Goal: Task Accomplishment & Management: Manage account settings

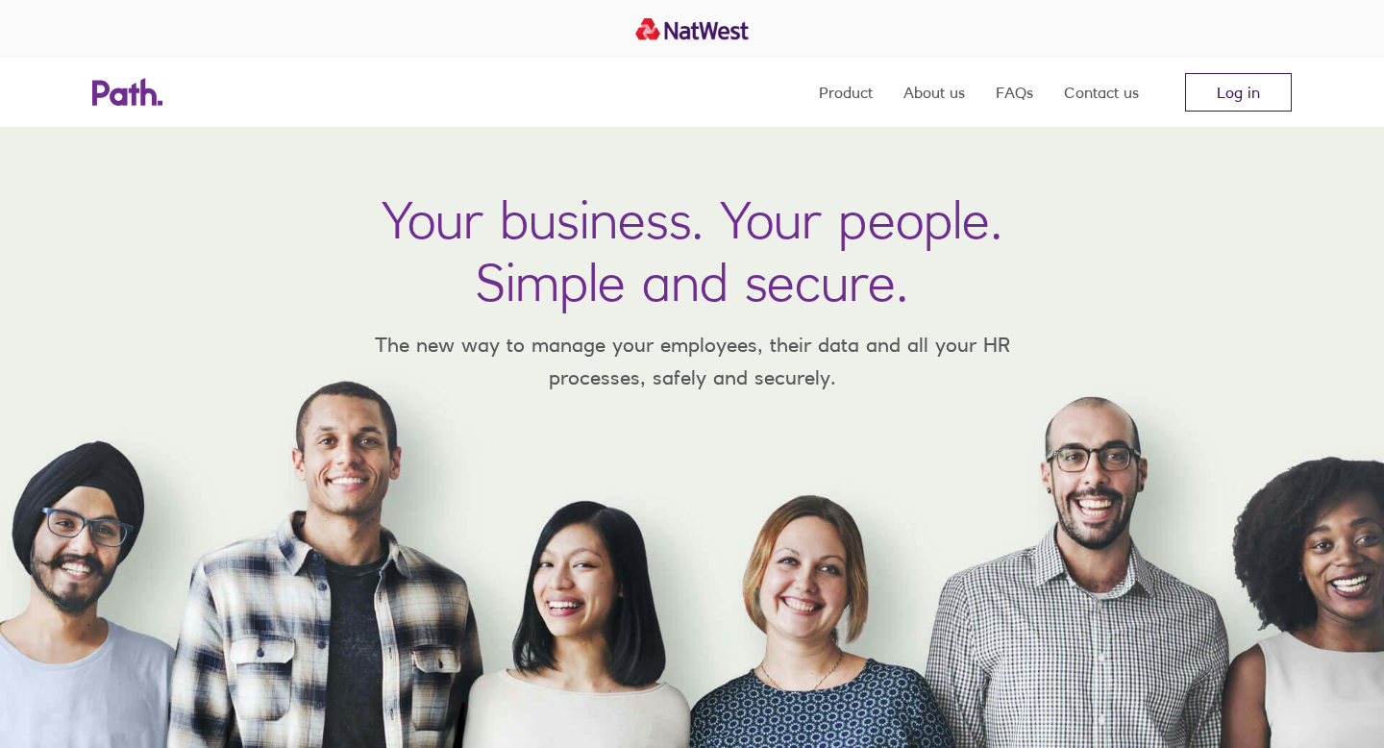
click at [1244, 87] on link "Log in" at bounding box center [1238, 92] width 107 height 38
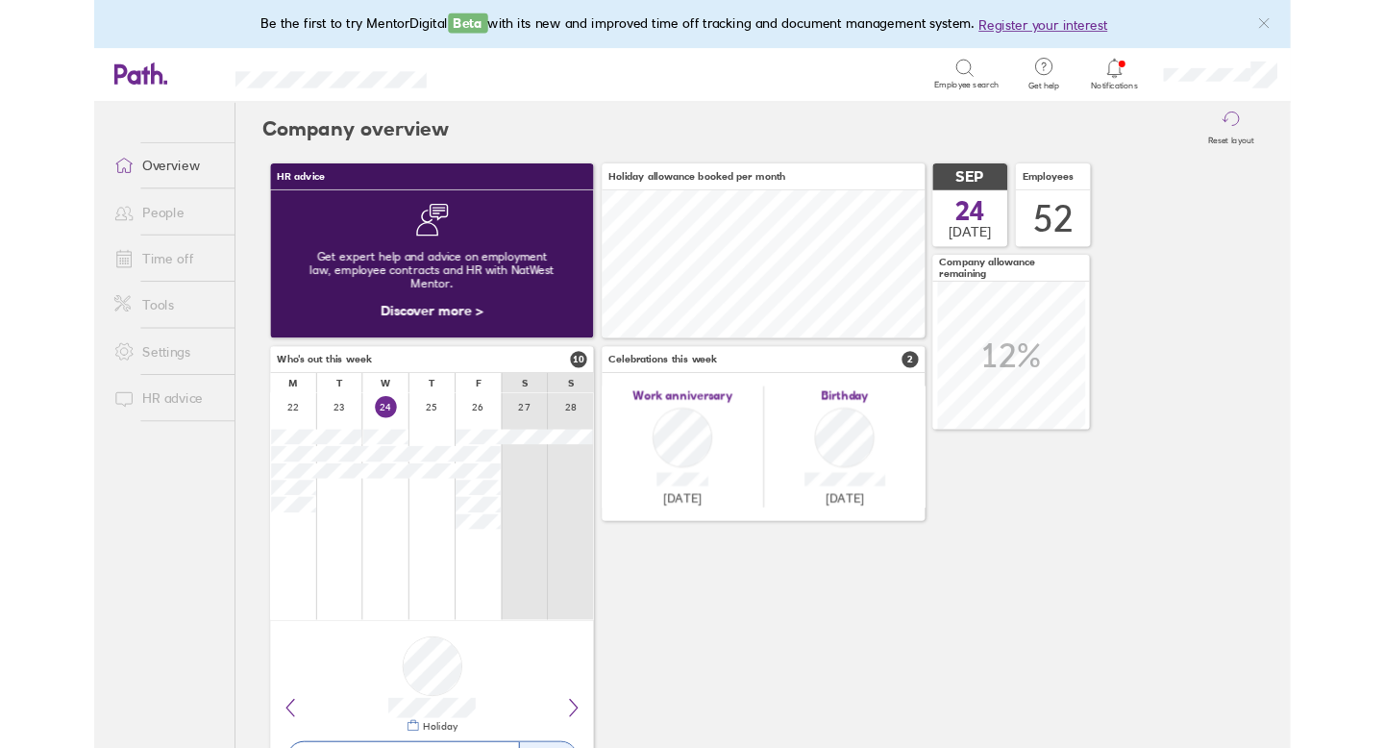
scroll to position [171, 374]
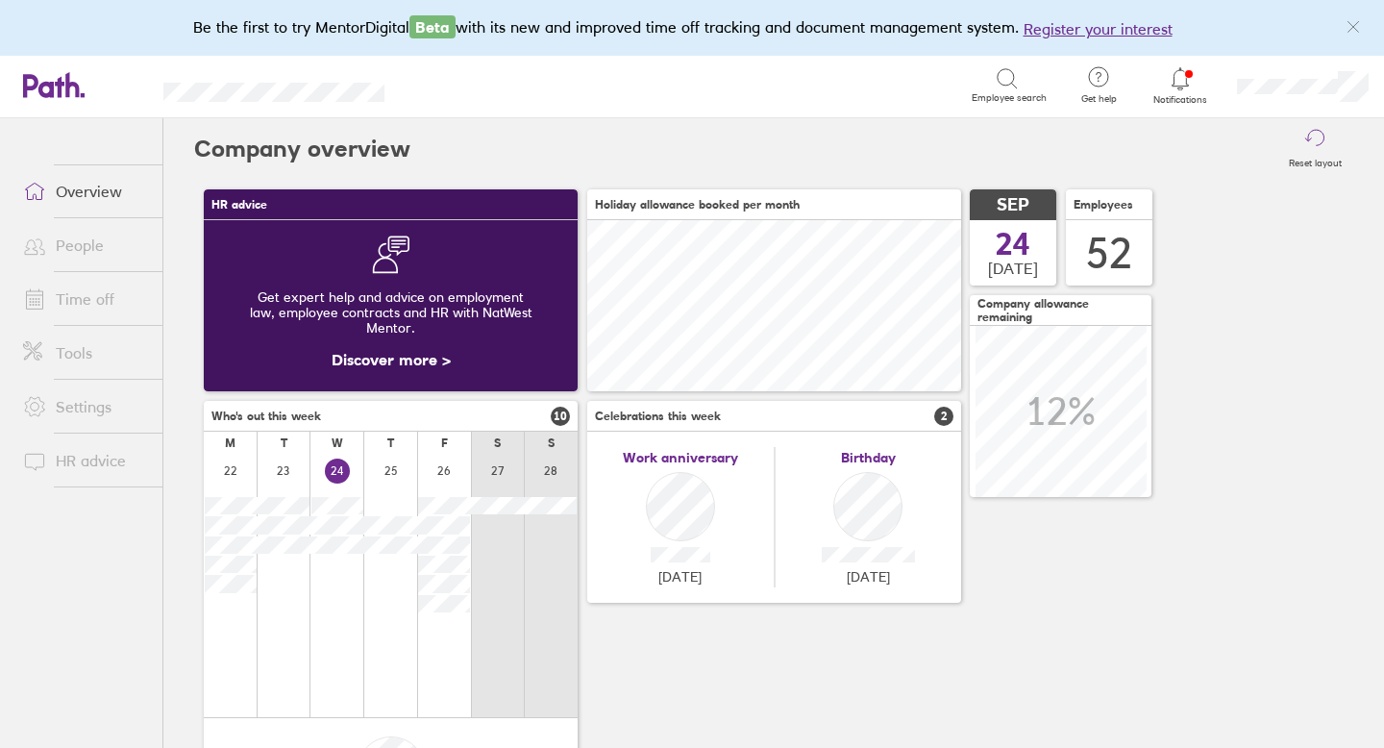
click at [1179, 76] on icon at bounding box center [1179, 78] width 23 height 23
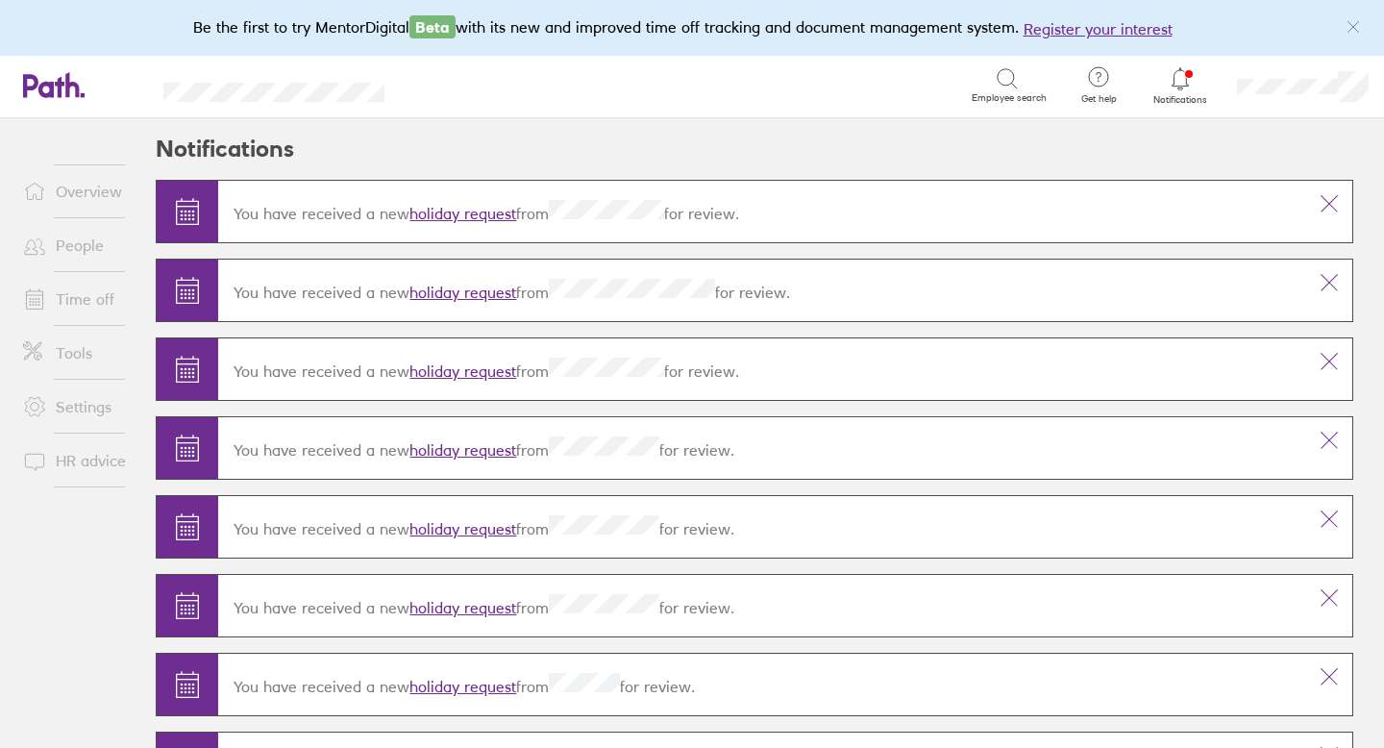
click at [486, 210] on link "holiday request" at bounding box center [462, 213] width 107 height 19
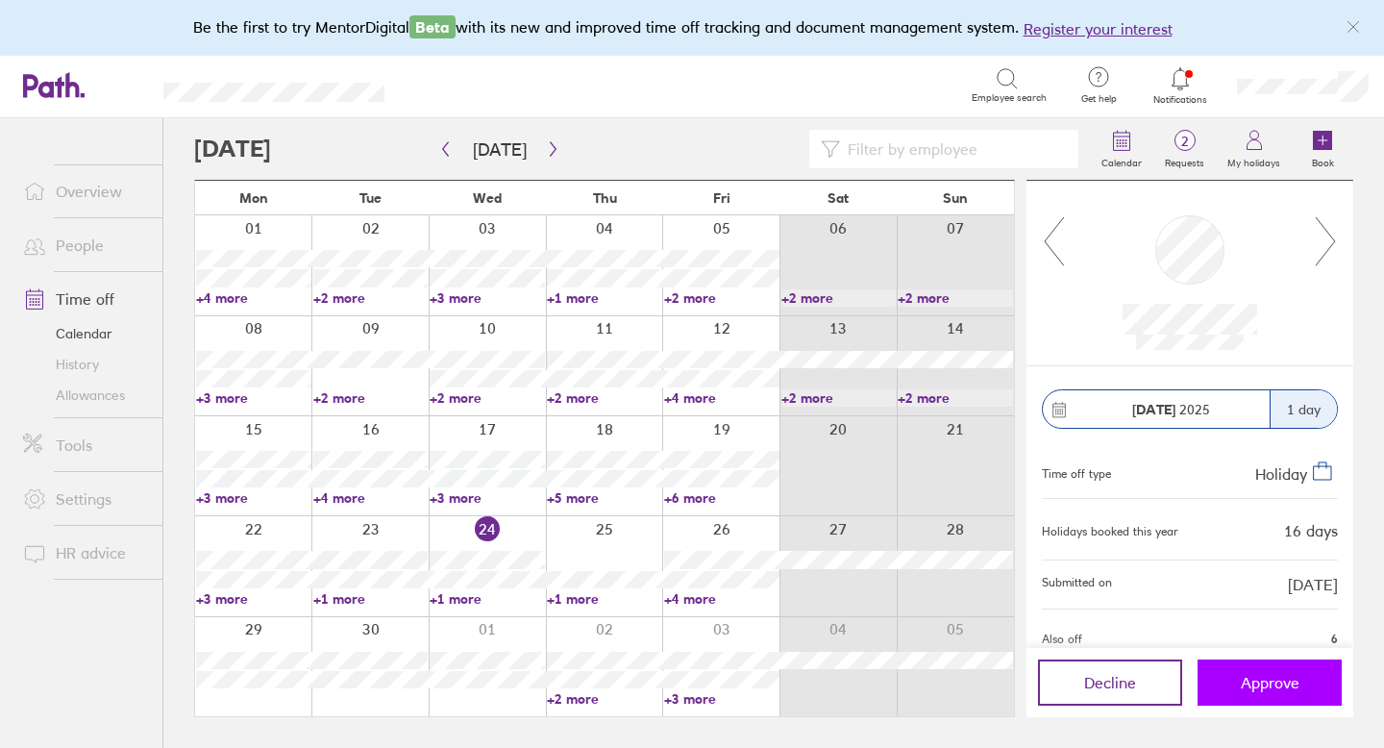
click at [1232, 680] on button "Approve" at bounding box center [1269, 682] width 144 height 46
click at [80, 387] on link "Allowances" at bounding box center [85, 395] width 155 height 31
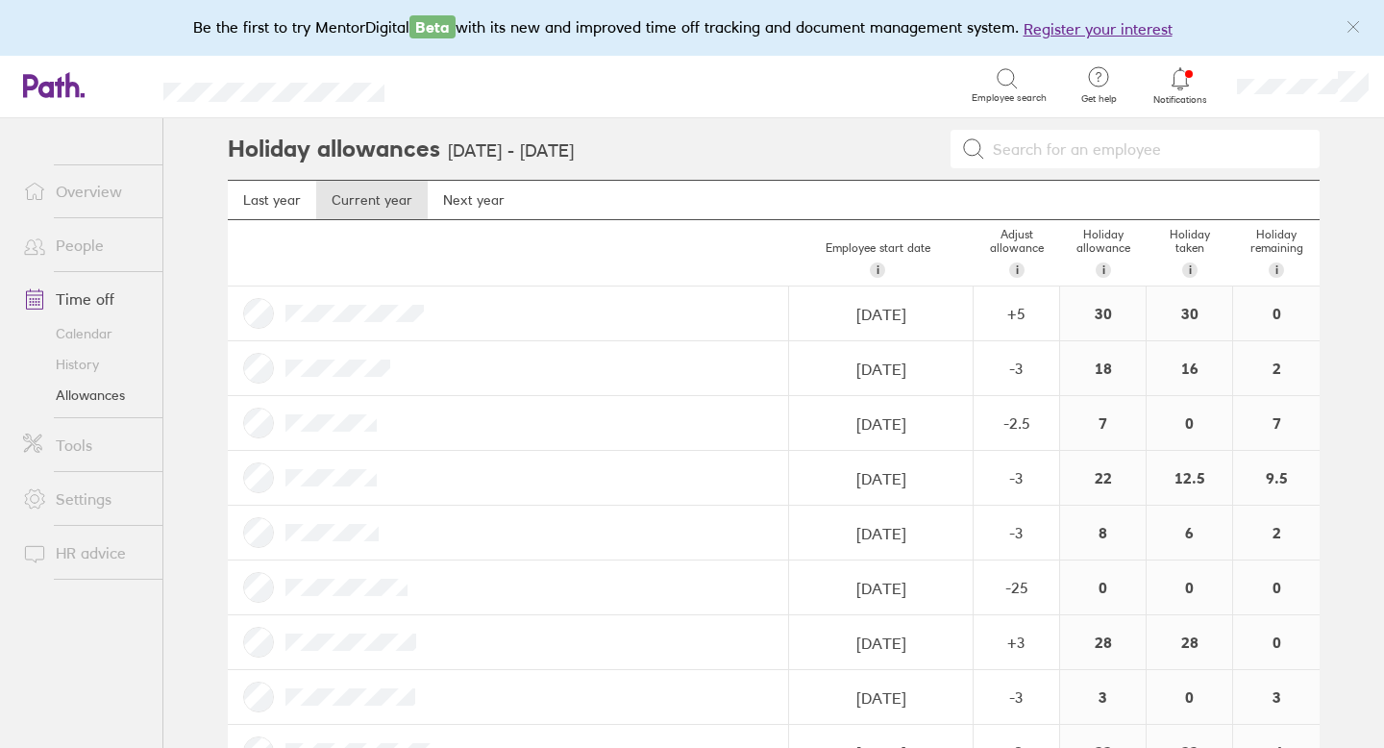
click at [1180, 77] on icon at bounding box center [1179, 78] width 23 height 23
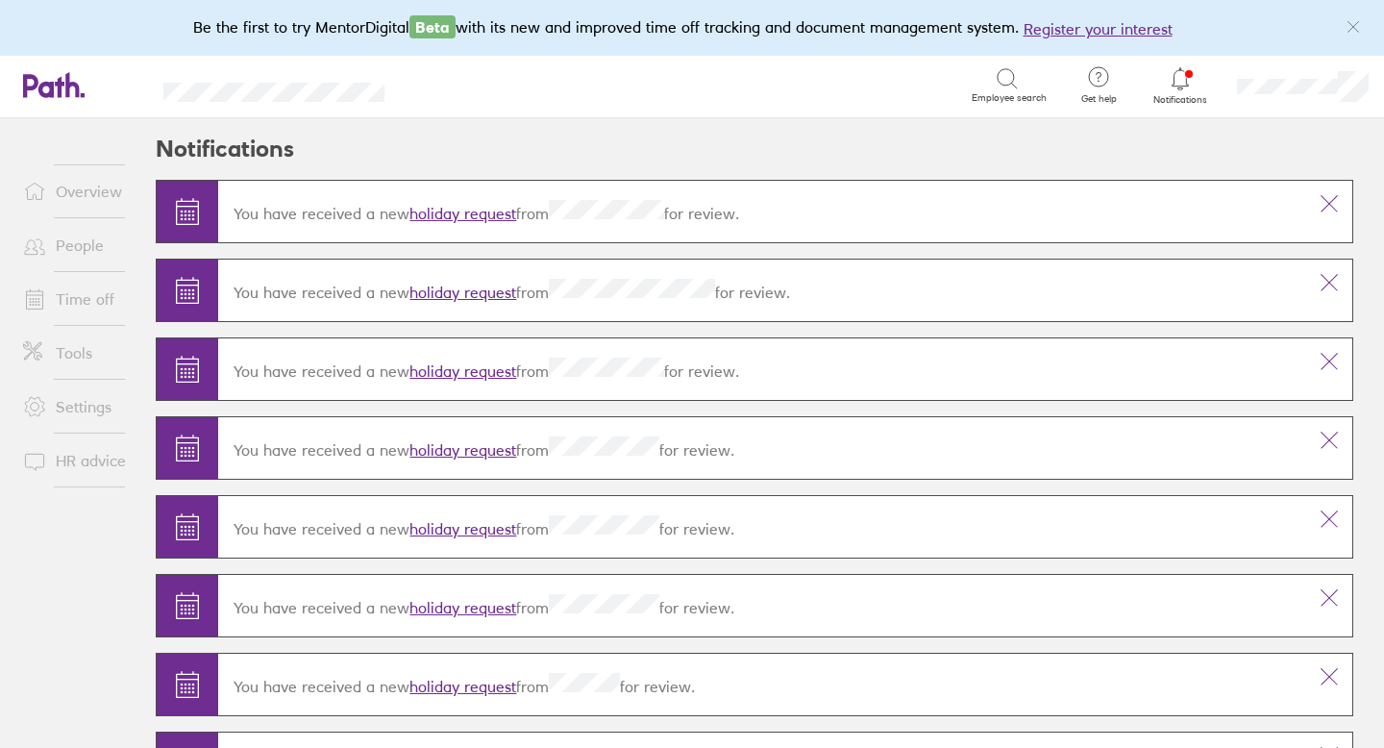
click at [481, 285] on link "holiday request" at bounding box center [462, 291] width 107 height 19
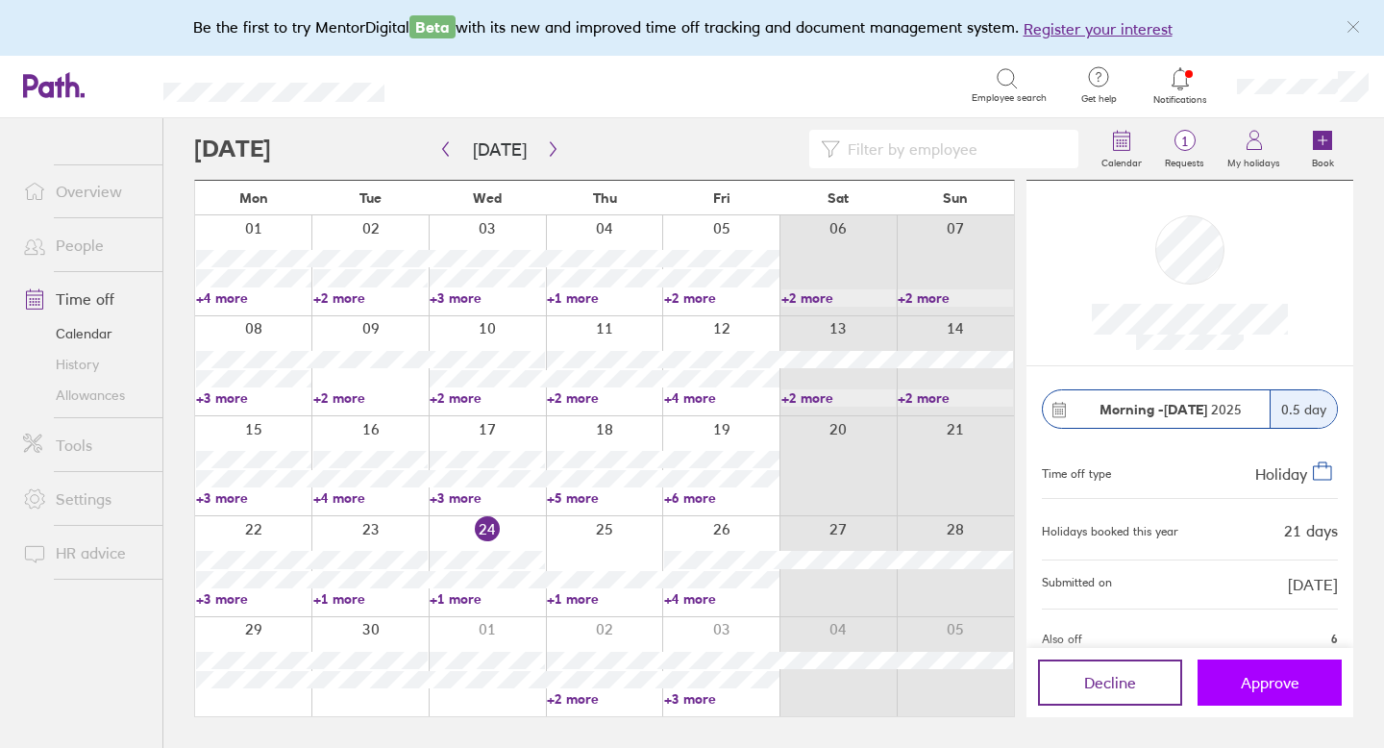
click at [1255, 680] on span "Approve" at bounding box center [1269, 682] width 59 height 17
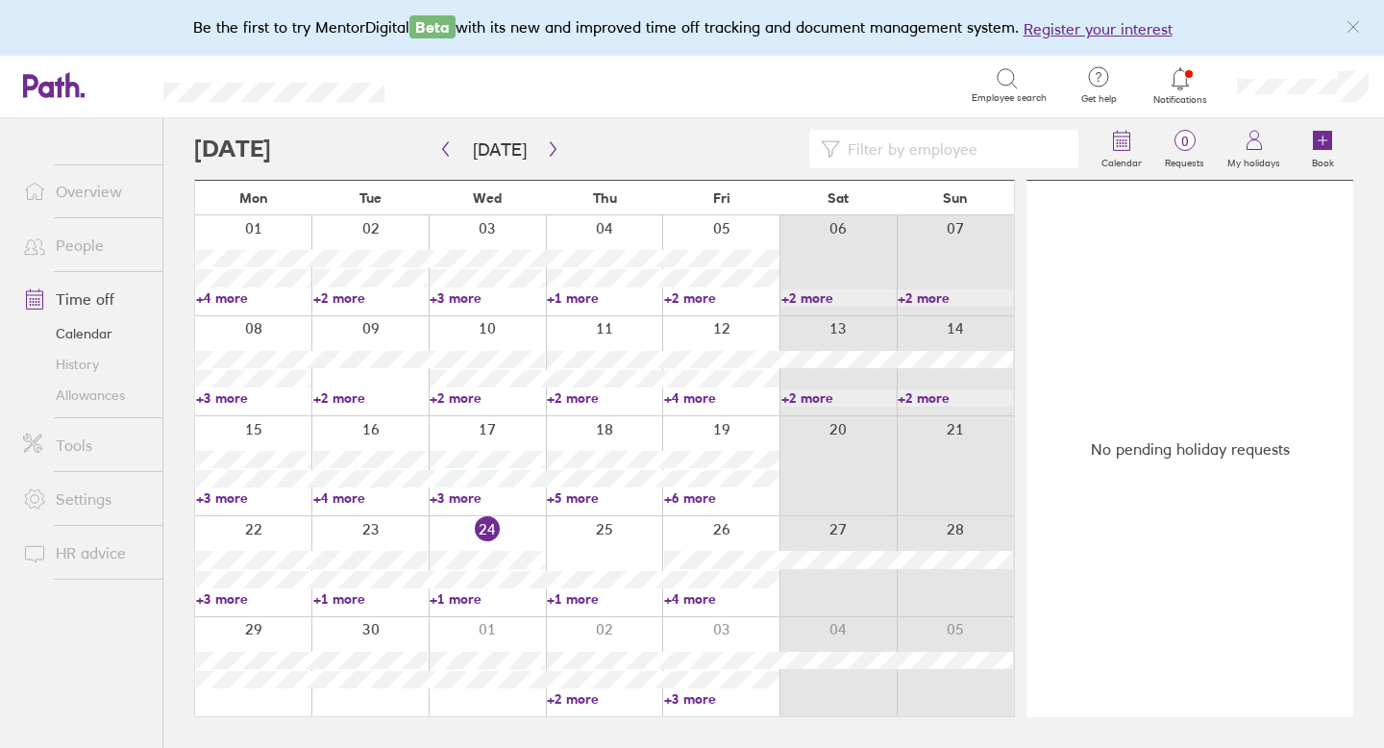
click at [88, 242] on link "People" at bounding box center [85, 245] width 155 height 38
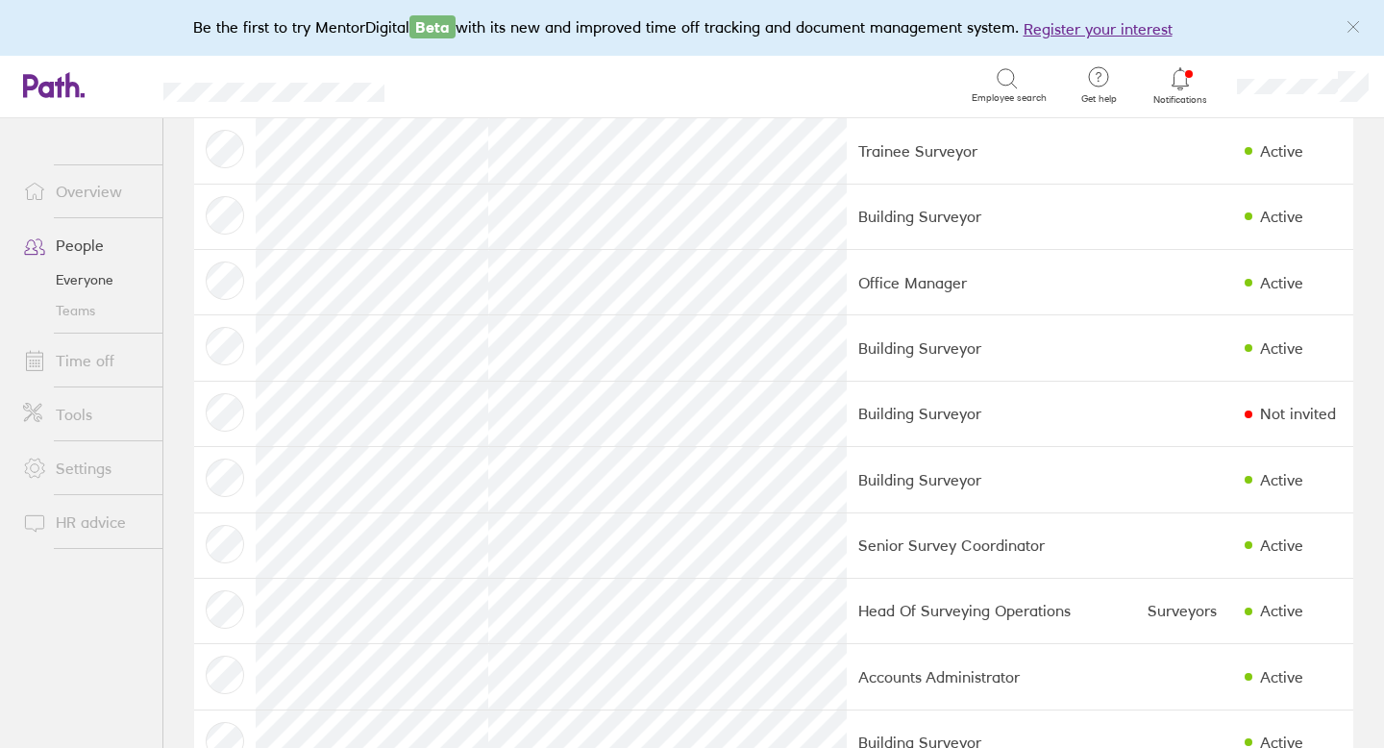
scroll to position [2023, 0]
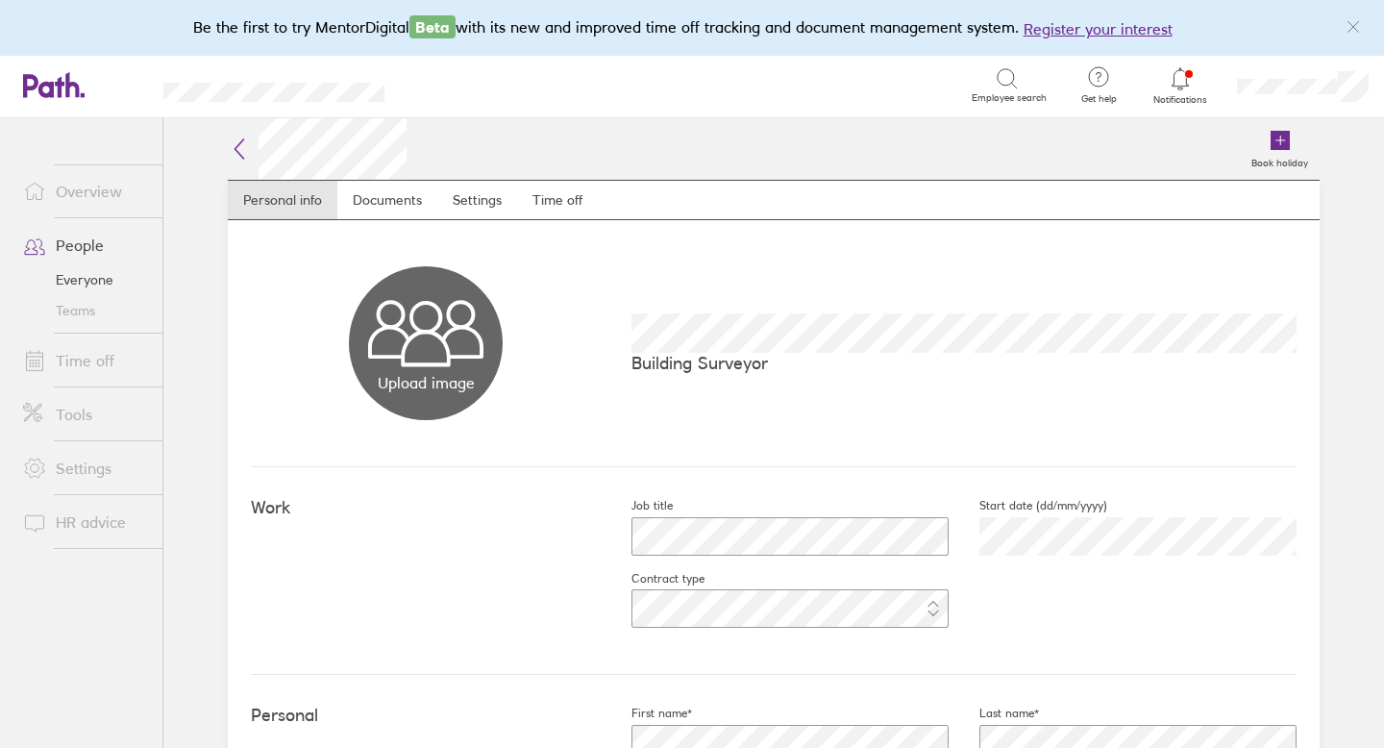
click at [241, 148] on icon at bounding box center [239, 148] width 23 height 23
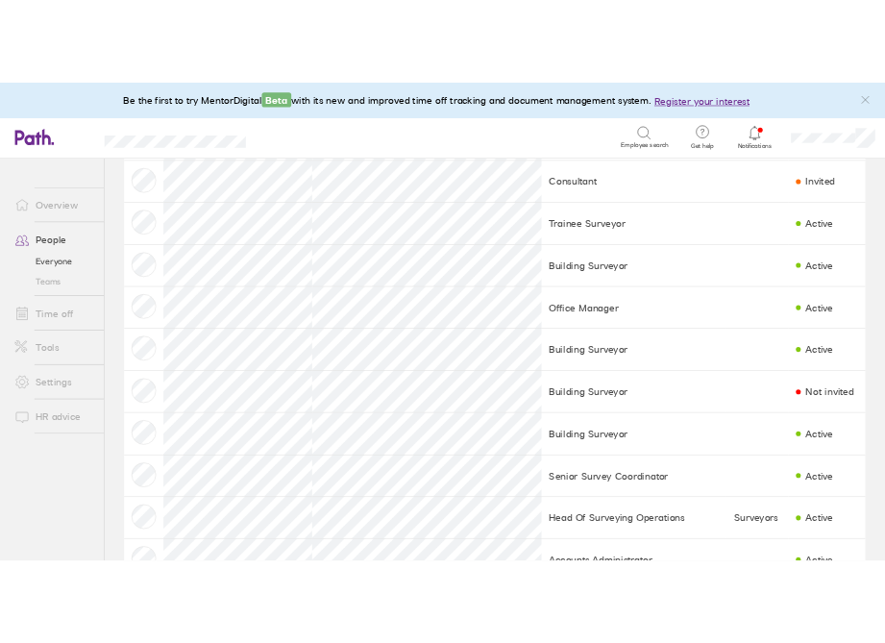
scroll to position [1976, 0]
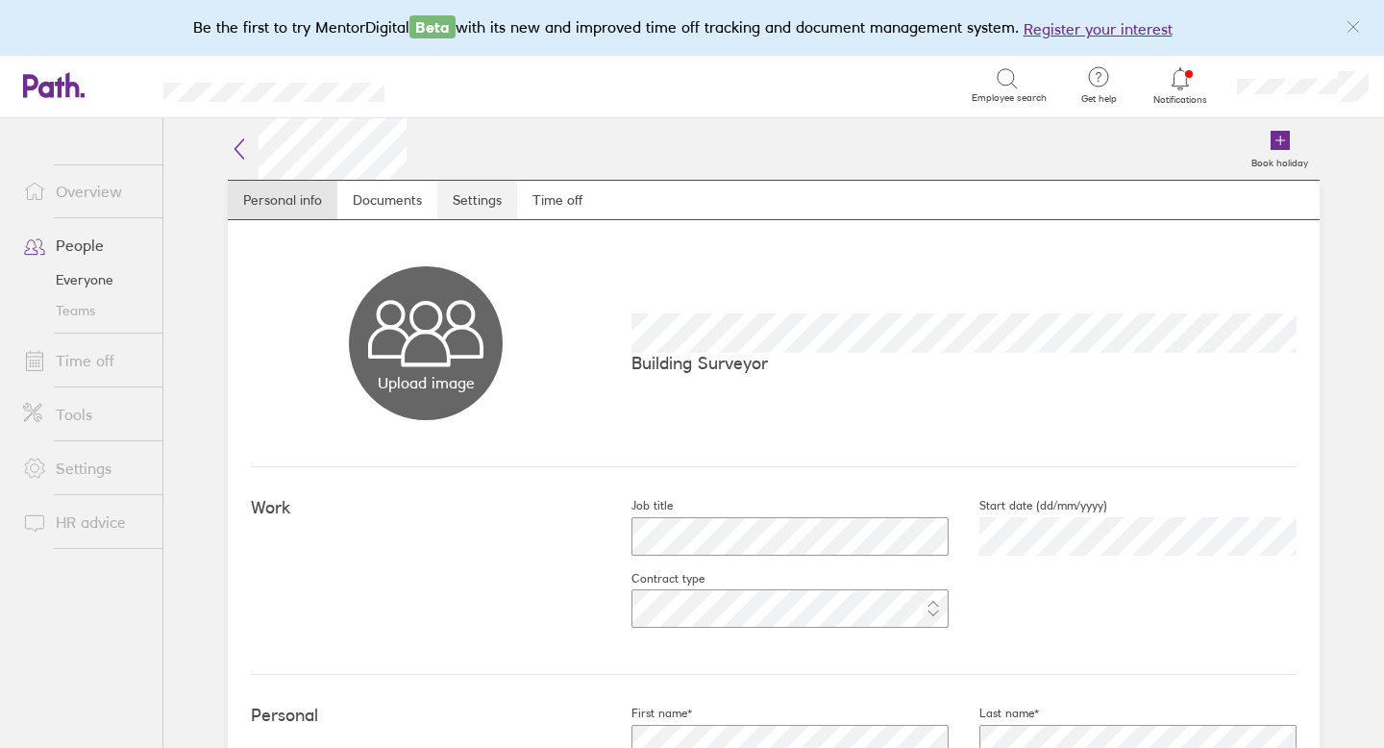
click at [479, 195] on link "Settings" at bounding box center [477, 200] width 80 height 38
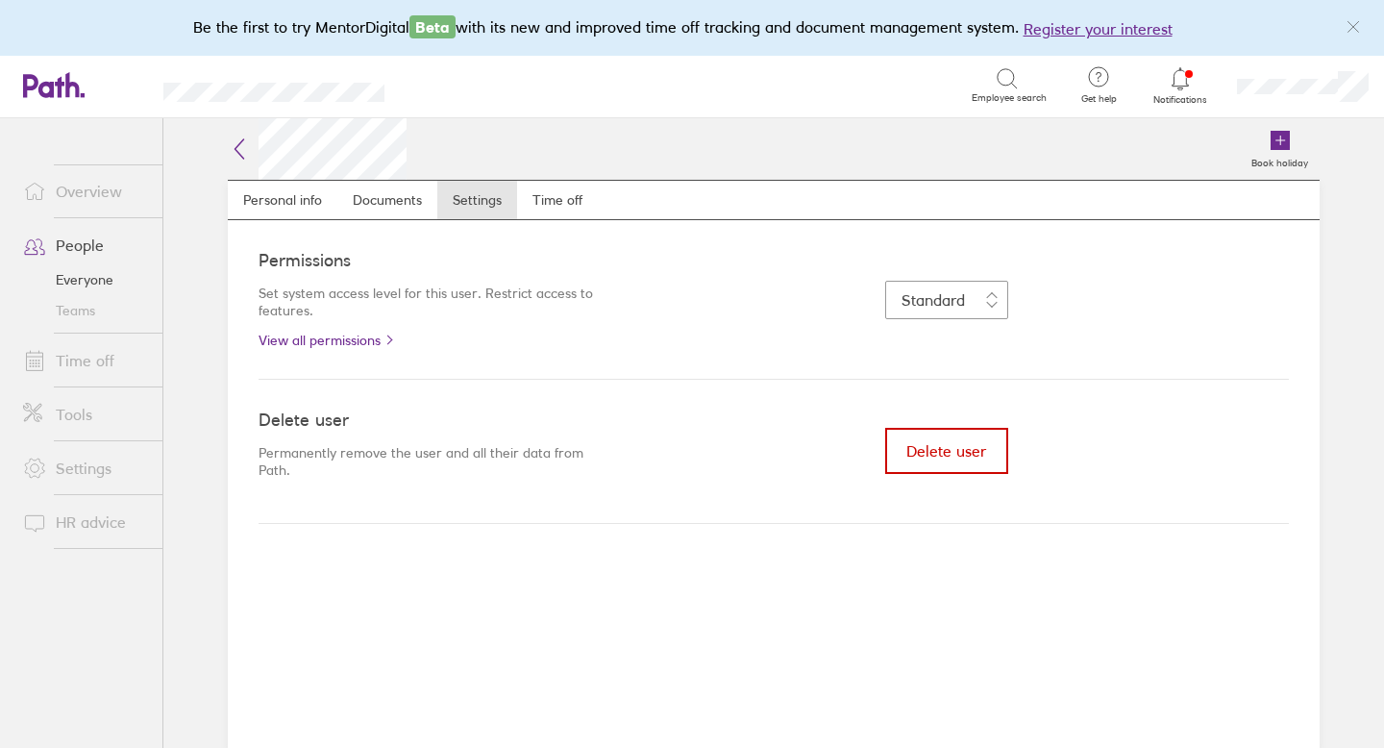
click at [912, 449] on span "Delete user" at bounding box center [946, 450] width 80 height 17
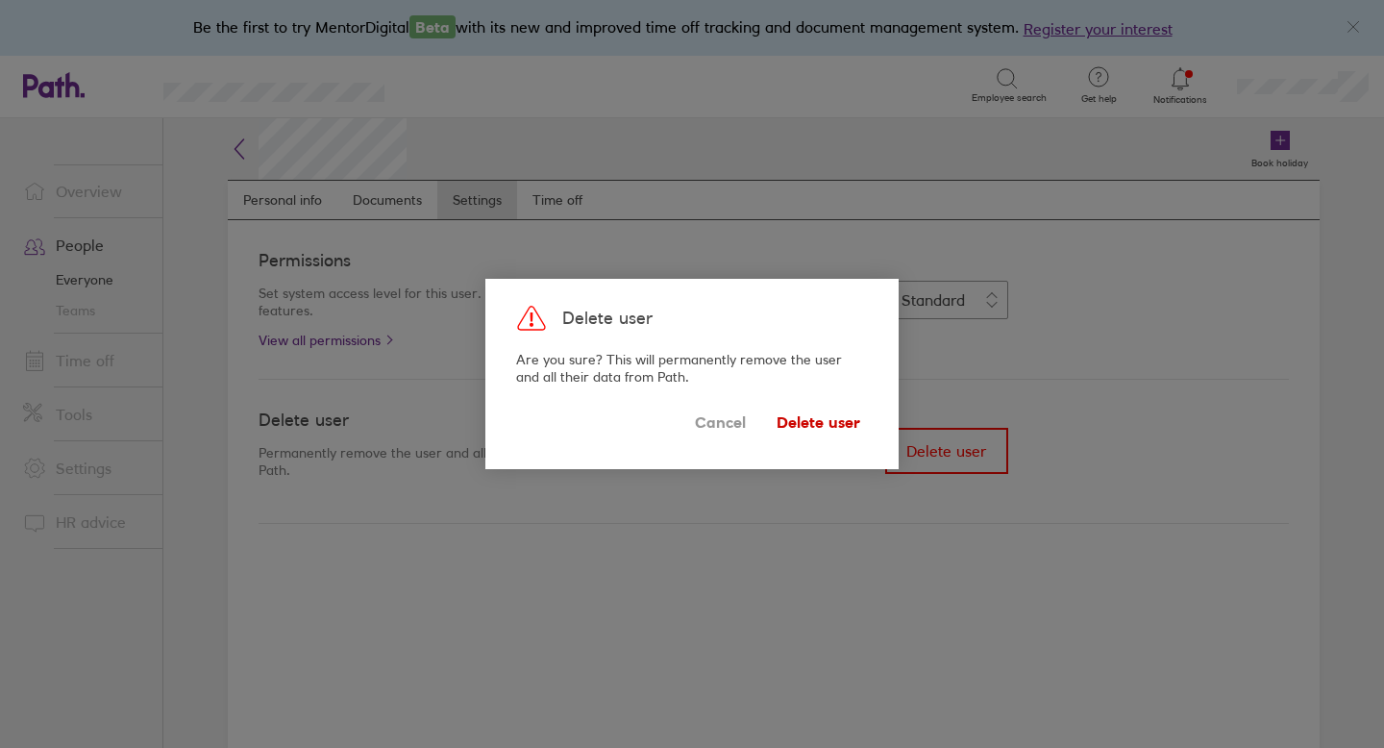
click at [839, 424] on span "Delete user" at bounding box center [818, 421] width 84 height 31
click at [805, 424] on span "Delete user" at bounding box center [818, 421] width 84 height 31
